Goal: Book appointment/travel/reservation

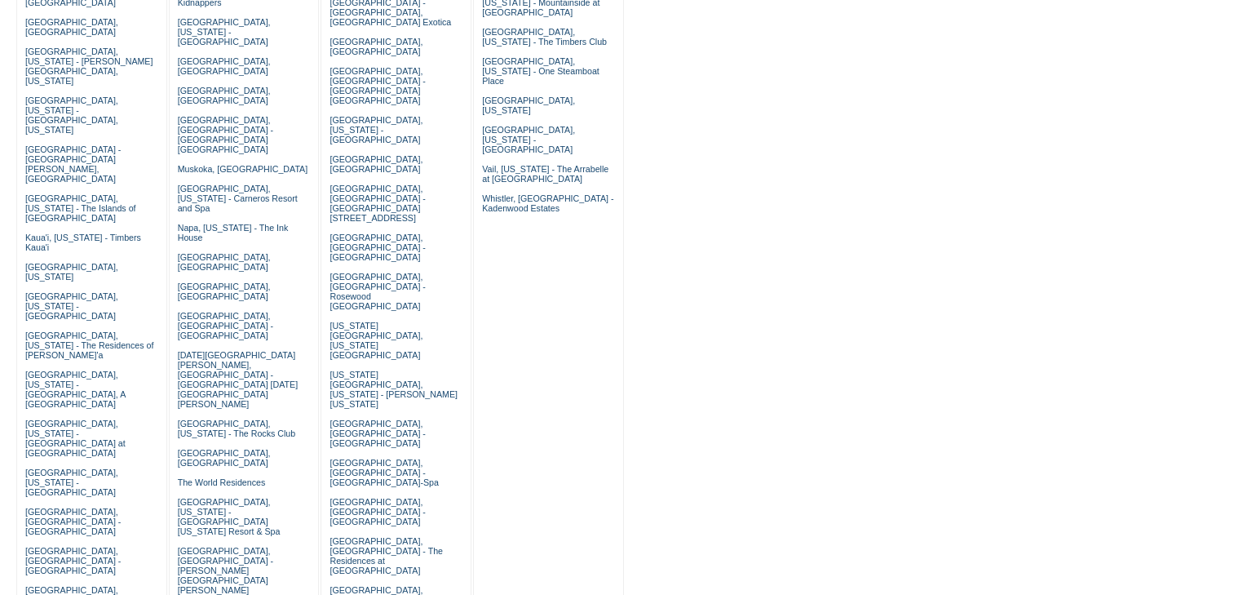
scroll to position [457, 0]
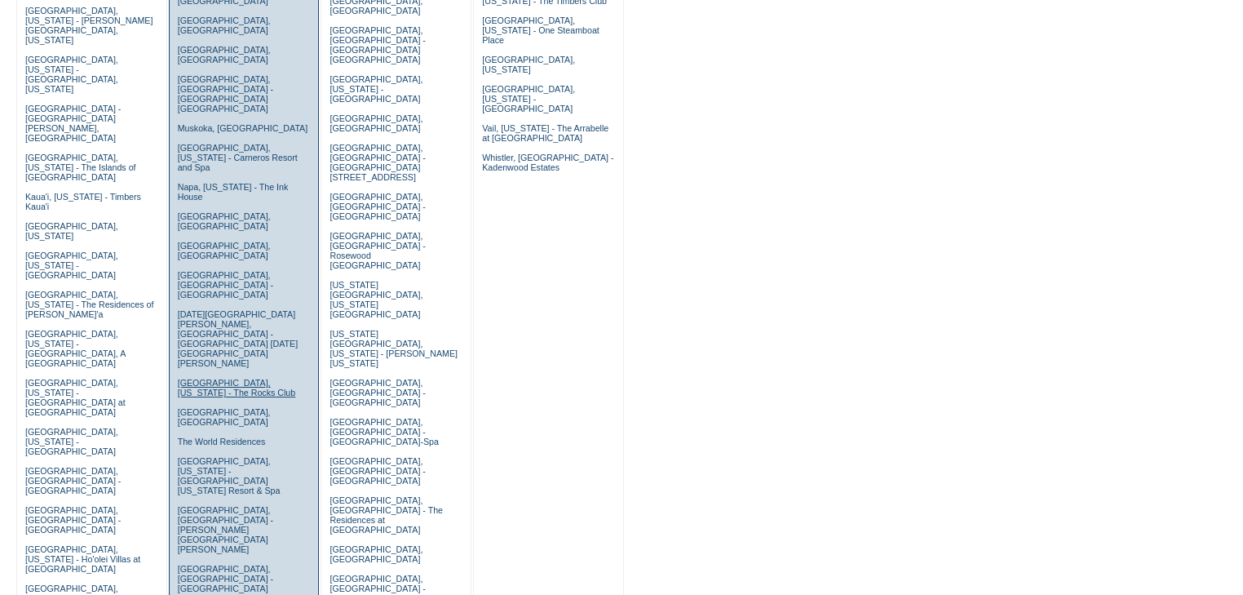
click at [218, 378] on link "[GEOGRAPHIC_DATA], [US_STATE] - The Rocks Club" at bounding box center [237, 388] width 118 height 20
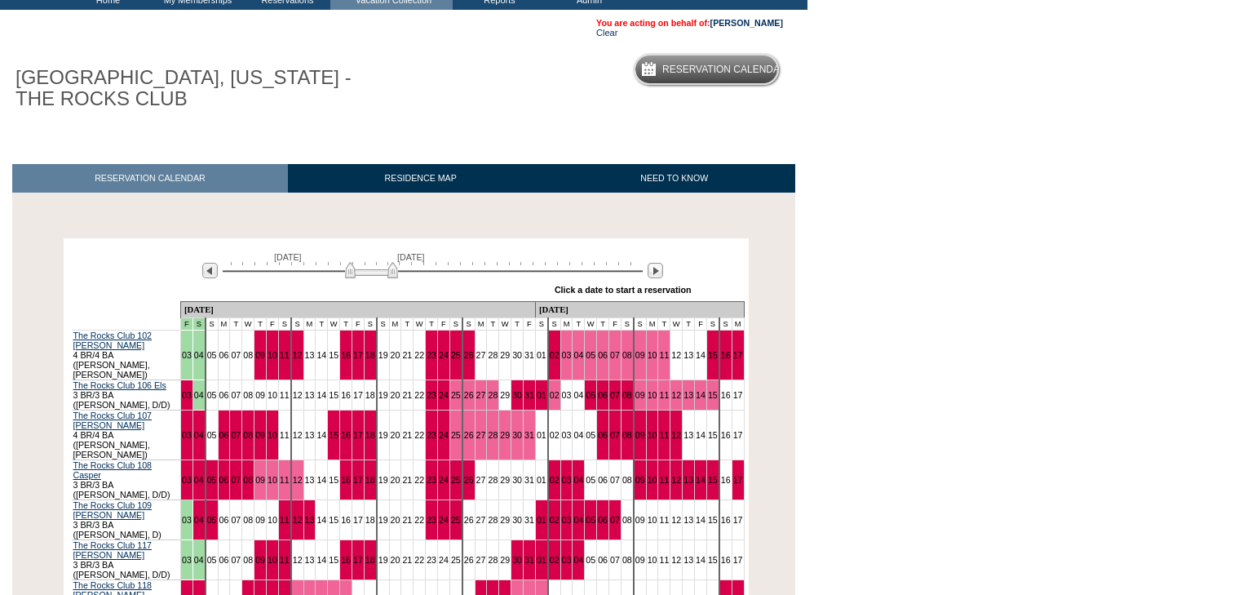
scroll to position [196, 0]
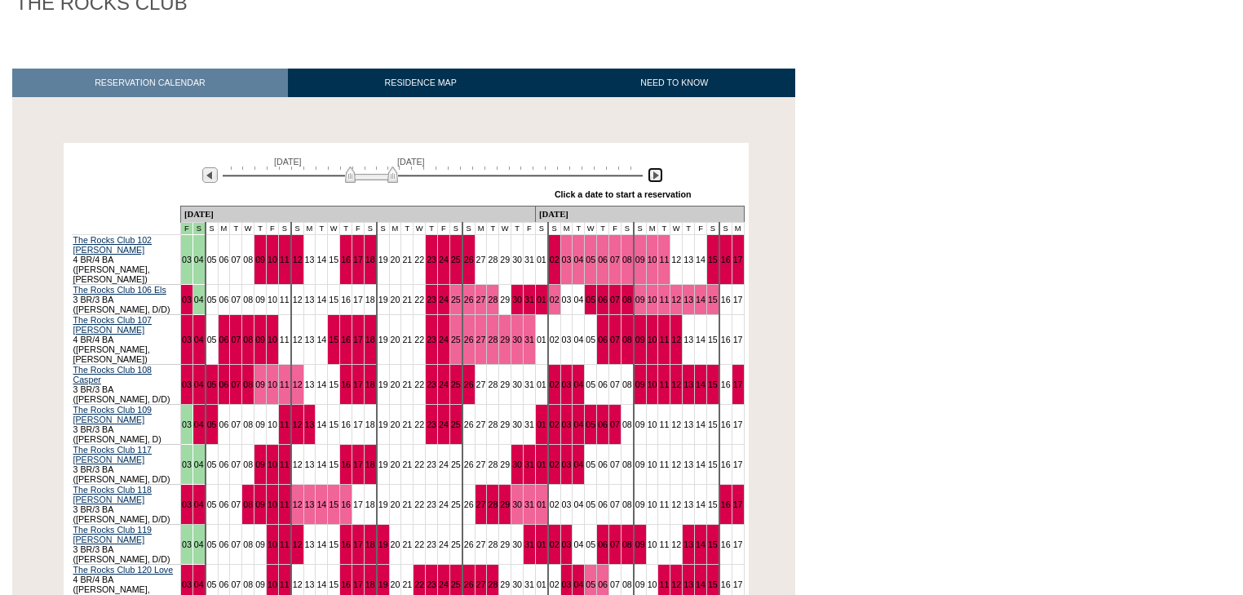
click at [653, 179] on img at bounding box center [655, 174] width 15 height 15
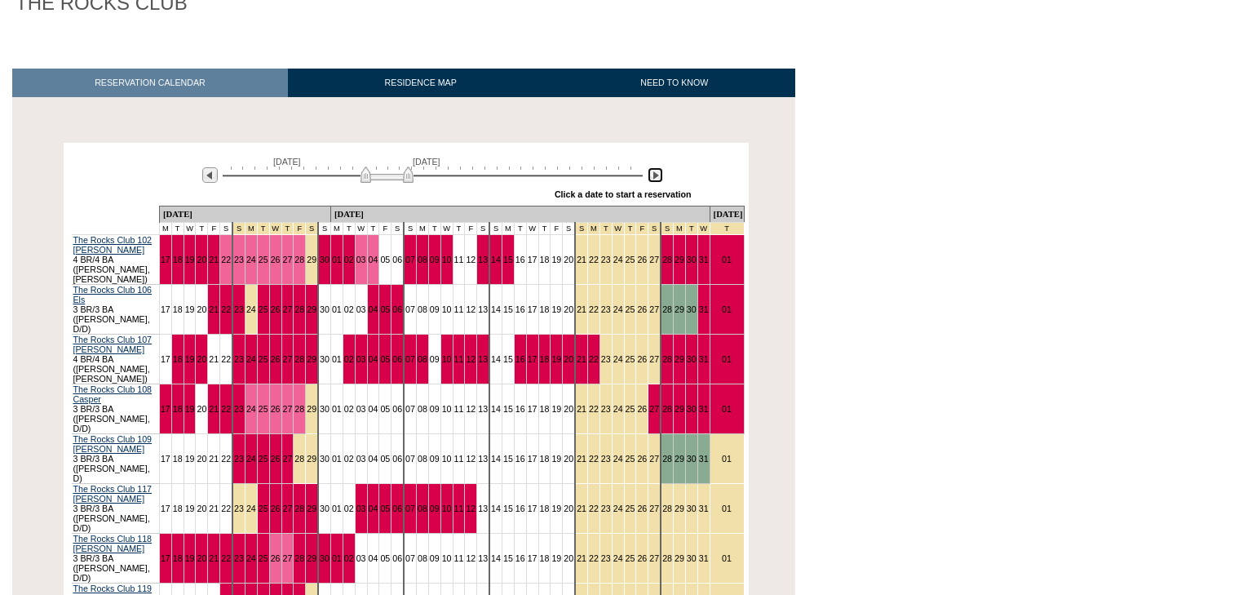
click at [654, 179] on img at bounding box center [655, 174] width 15 height 15
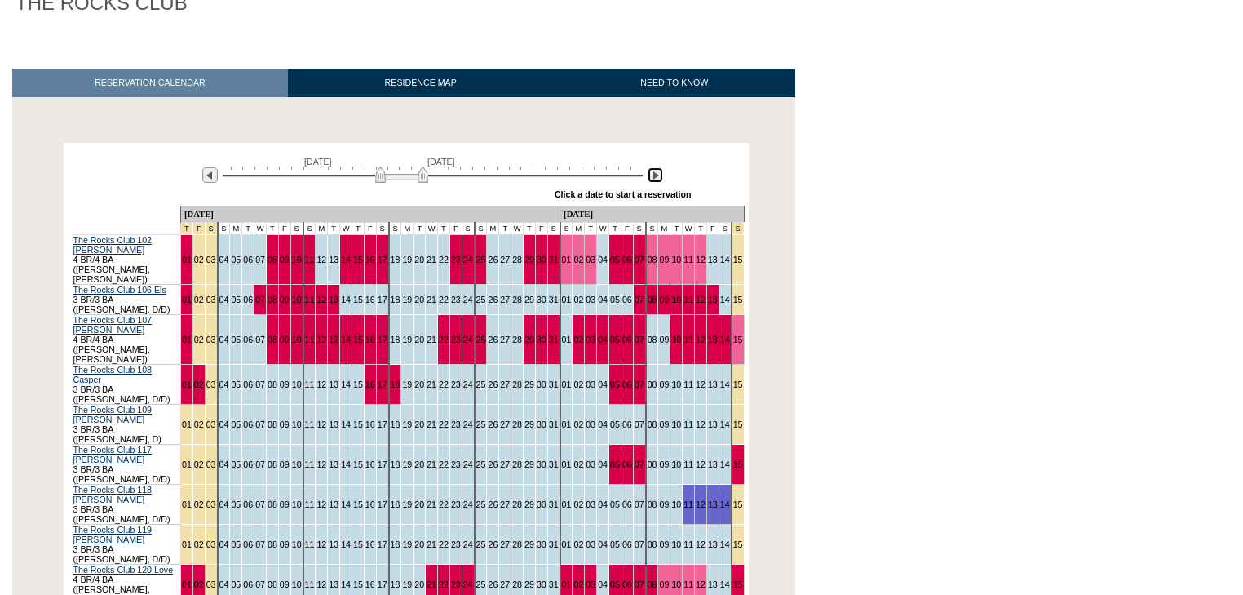
click at [654, 179] on img at bounding box center [655, 174] width 15 height 15
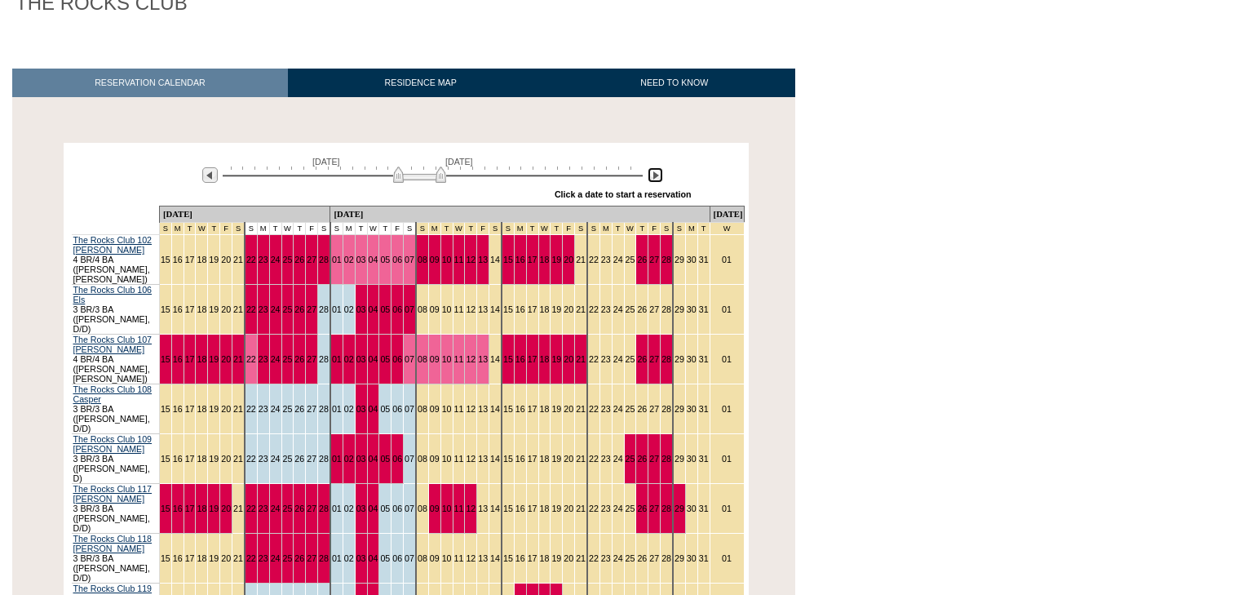
click at [438, 178] on img at bounding box center [419, 174] width 53 height 16
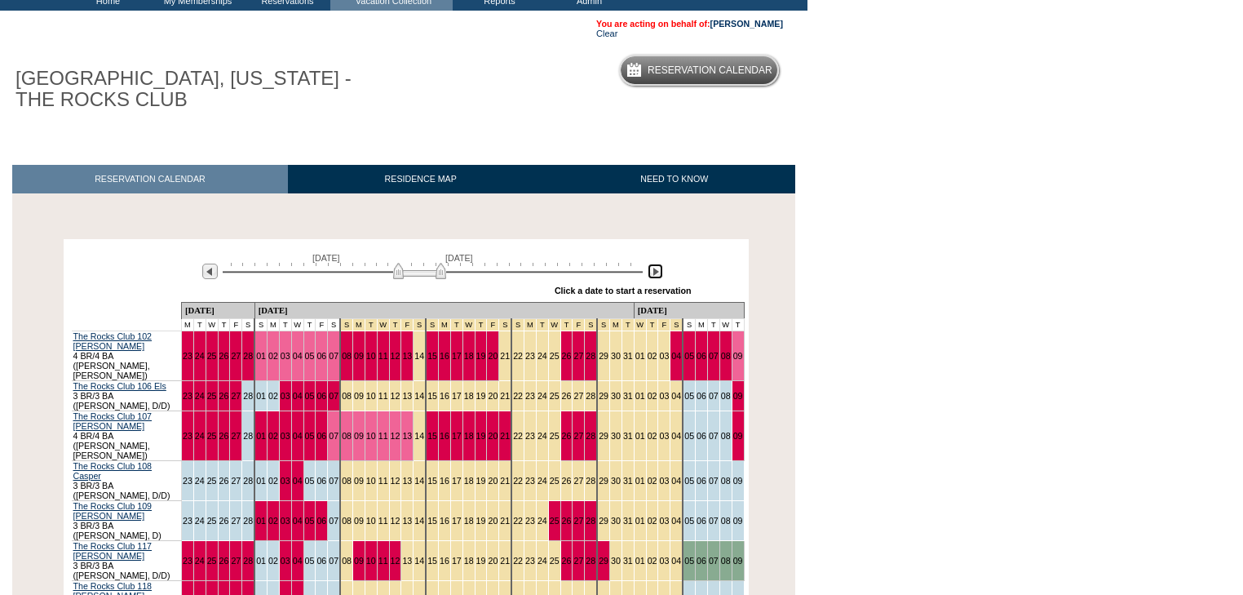
scroll to position [0, 0]
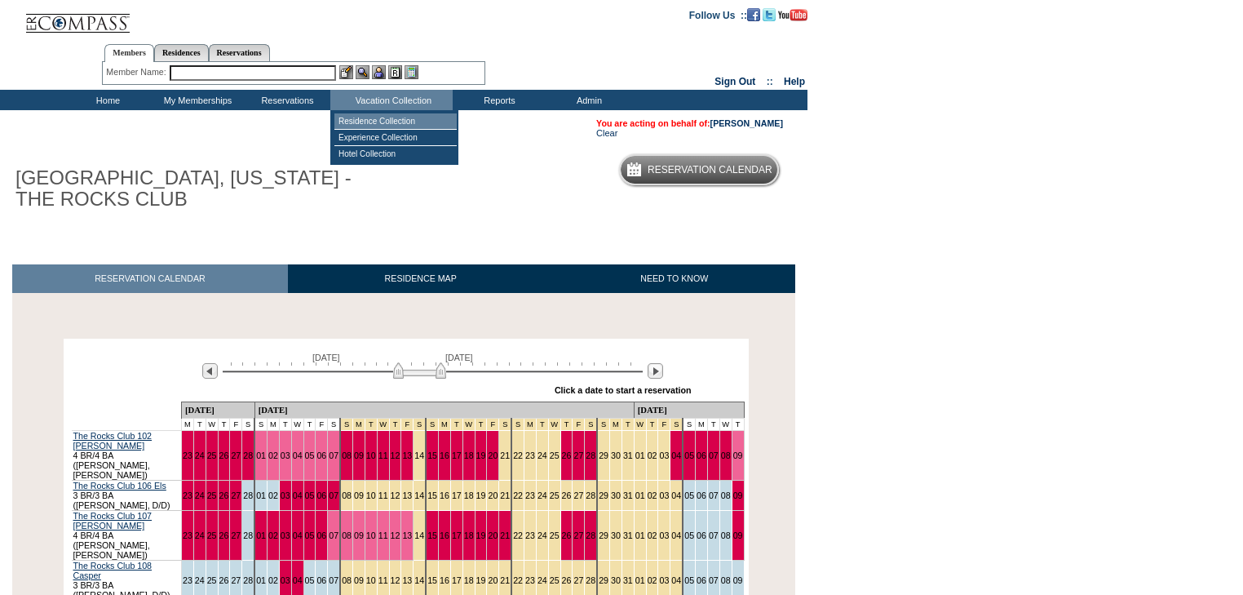
click at [388, 119] on td "Residence Collection" at bounding box center [395, 121] width 122 height 16
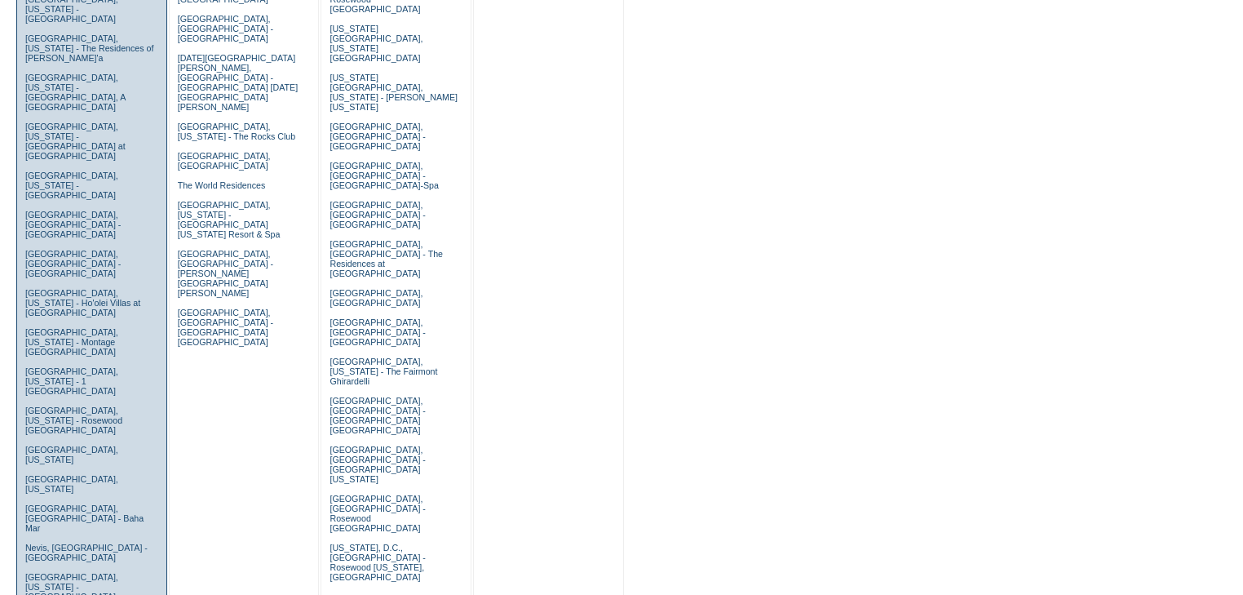
scroll to position [587, 0]
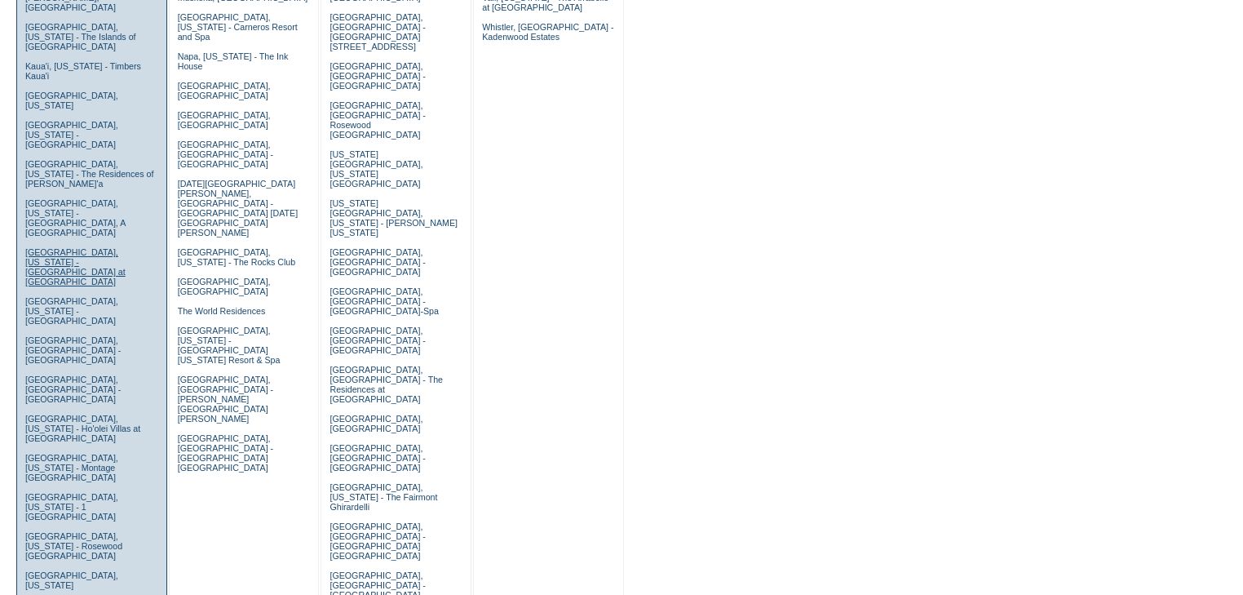
click at [43, 247] on link "[GEOGRAPHIC_DATA], [US_STATE] - [GEOGRAPHIC_DATA] at [GEOGRAPHIC_DATA]" at bounding box center [75, 266] width 100 height 39
